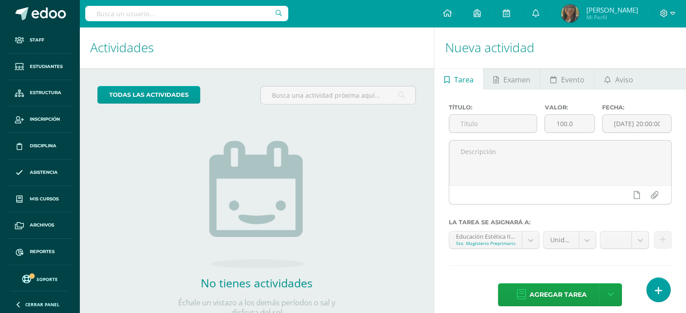
click at [153, 16] on input "text" at bounding box center [186, 13] width 203 height 15
type input "matemática"
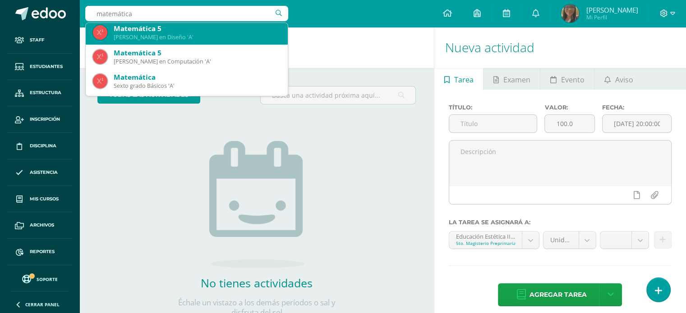
scroll to position [418, 0]
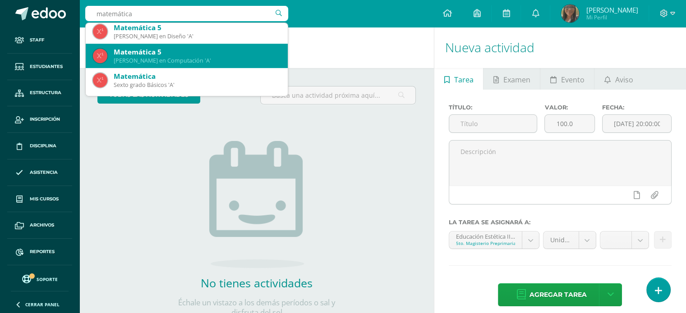
click at [156, 60] on div "Quinto Bachillerato en Computación 'A'" at bounding box center [197, 61] width 167 height 8
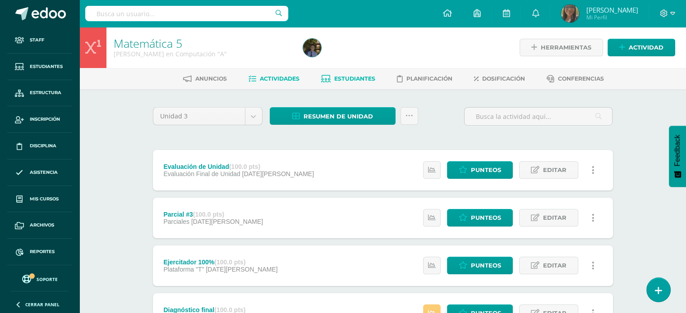
click at [347, 77] on span "Estudiantes" at bounding box center [354, 78] width 41 height 7
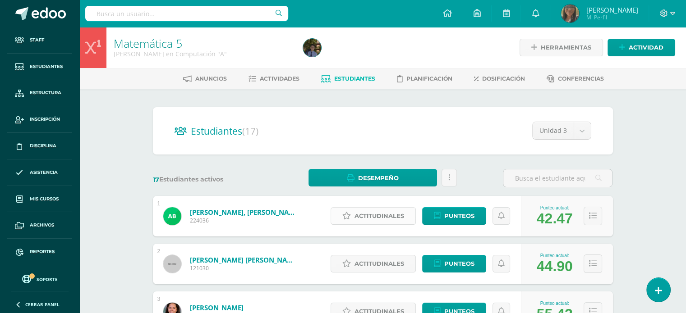
click at [401, 214] on span "Actitudinales" at bounding box center [379, 216] width 50 height 17
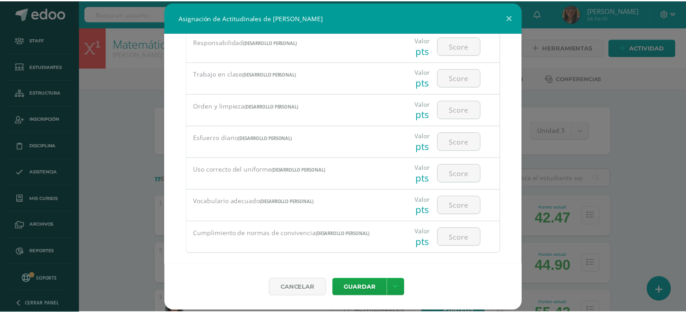
scroll to position [187, 0]
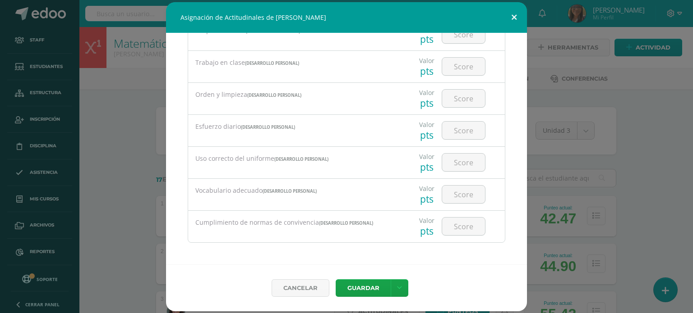
click at [516, 18] on button at bounding box center [514, 17] width 26 height 31
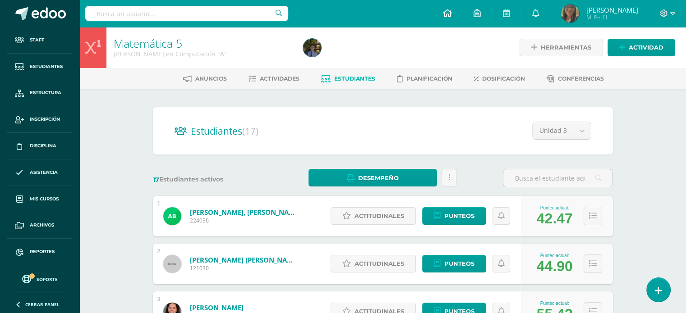
click at [451, 12] on icon at bounding box center [446, 13] width 9 height 8
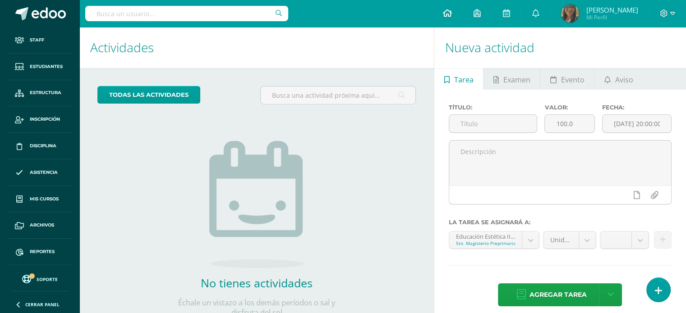
click at [451, 12] on icon at bounding box center [446, 13] width 9 height 8
click at [35, 251] on span "Reportes" at bounding box center [42, 252] width 25 height 7
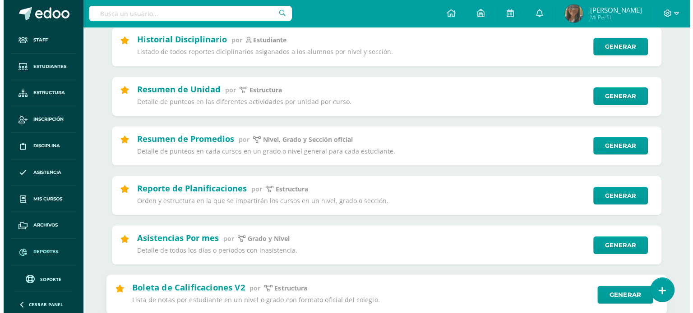
scroll to position [226, 0]
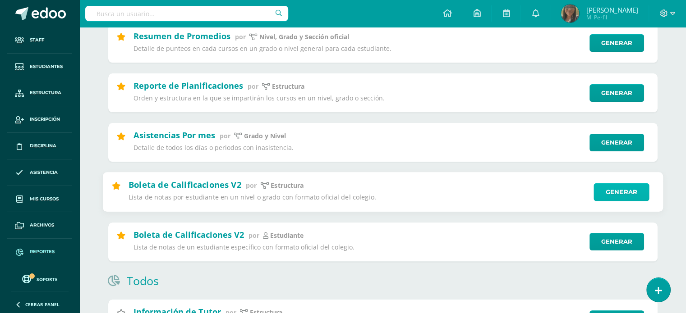
click at [613, 193] on link "Generar" at bounding box center [621, 193] width 55 height 18
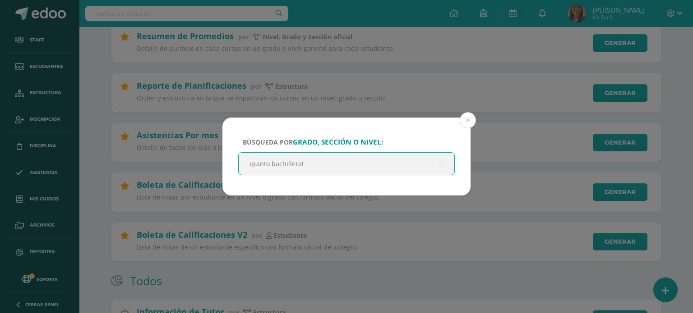
type input "quinto bachillerato"
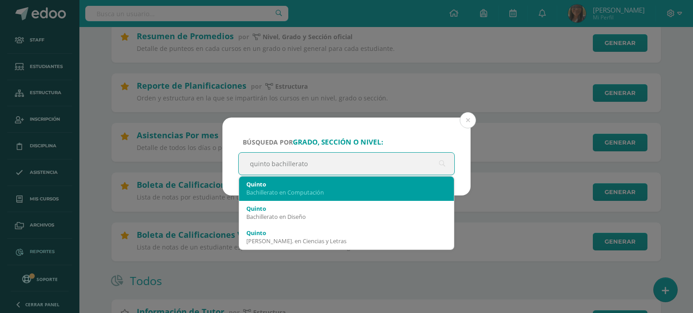
click at [301, 191] on div "Bachillerato en Computación" at bounding box center [346, 193] width 200 height 8
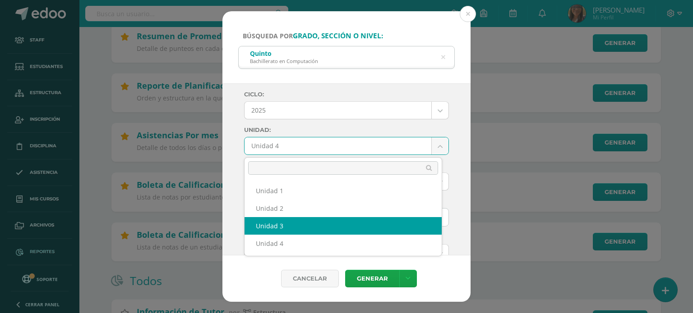
select select "Unidad 3"
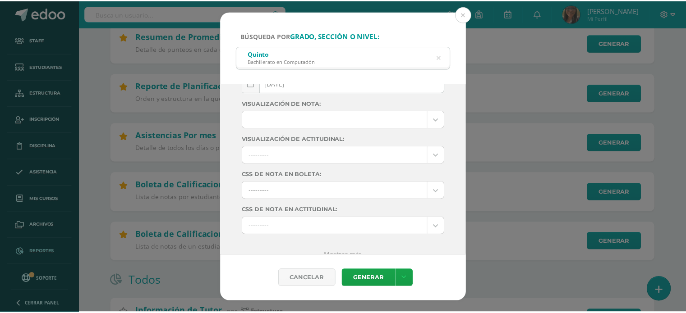
scroll to position [145, 0]
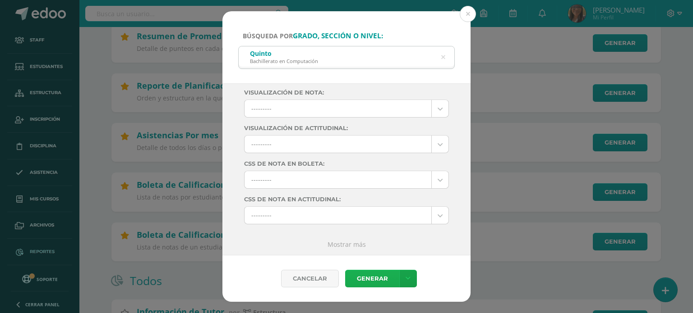
click at [378, 279] on link "Generar" at bounding box center [372, 279] width 54 height 18
click at [470, 17] on button at bounding box center [468, 14] width 16 height 16
